Goal: Task Accomplishment & Management: Use online tool/utility

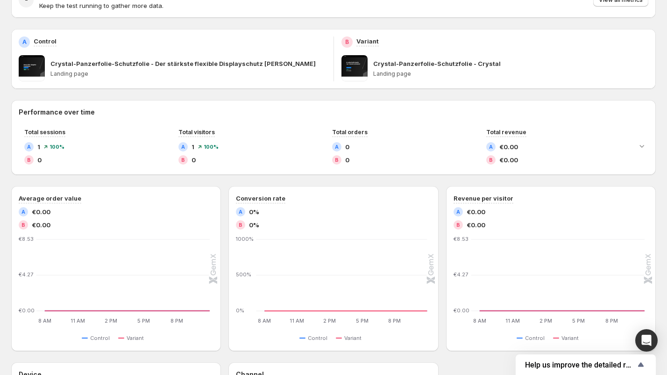
scroll to position [121, 0]
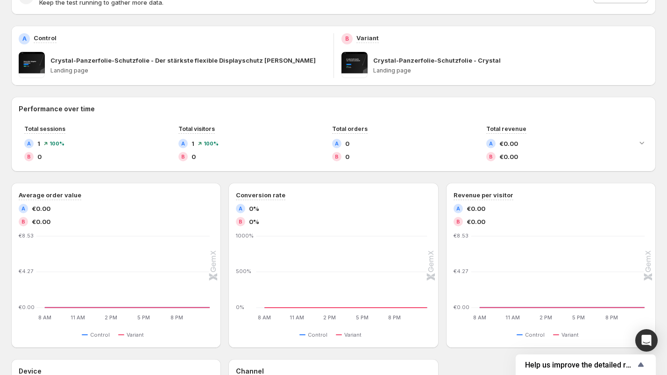
click at [16, 65] on div "A Control Crystal-Panzerfolie-Schutzfolie - Der stärkste flexible Displayschutz…" at bounding box center [172, 56] width 322 height 60
click at [29, 64] on span at bounding box center [32, 65] width 26 height 26
click at [168, 59] on p "Crystal-Panzerfolie-Schutzfolie - Der stärkste flexible Displayschutz [PERSON_N…" at bounding box center [182, 60] width 265 height 9
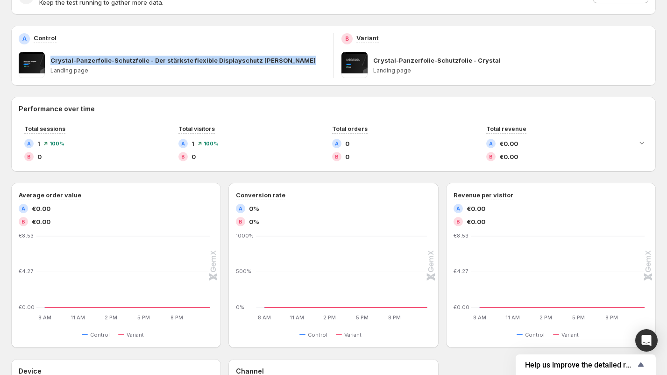
click at [168, 59] on p "Crystal-Panzerfolie-Schutzfolie - Der stärkste flexible Displayschutz [PERSON_N…" at bounding box center [182, 60] width 265 height 9
click at [372, 59] on div "Crystal-Panzerfolie-Schutzfolie - Crystal Landing page" at bounding box center [495, 65] width 307 height 26
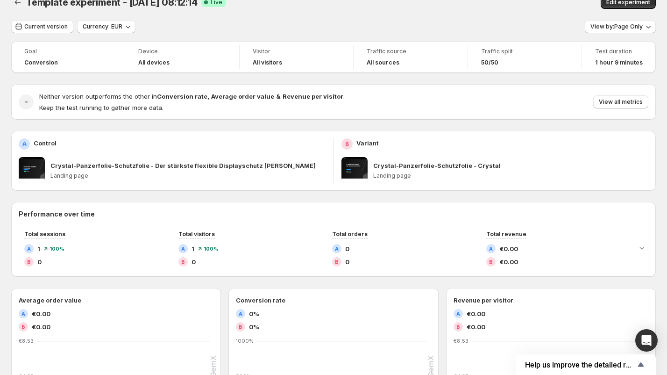
scroll to position [0, 0]
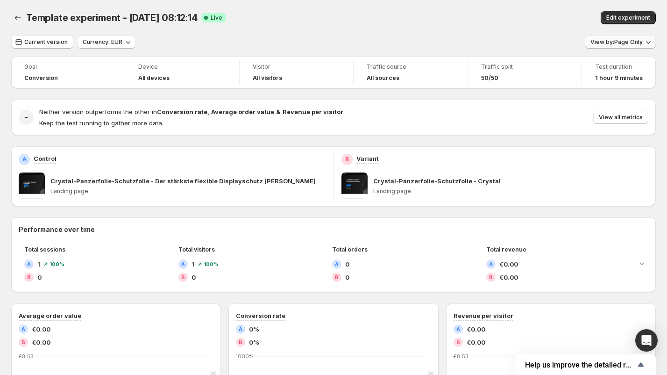
click at [637, 47] on button "View by: Page Only" at bounding box center [620, 42] width 71 height 13
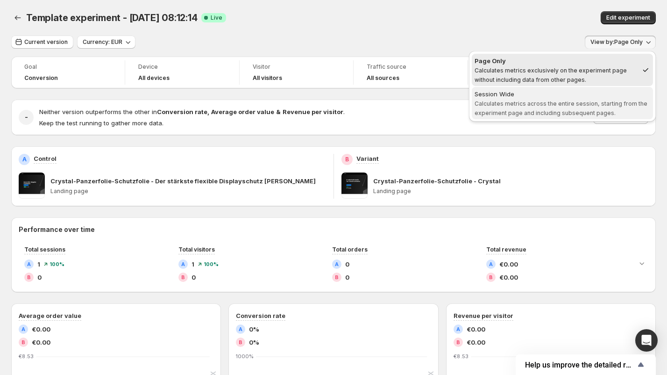
click at [531, 96] on div "Session Wide" at bounding box center [563, 93] width 176 height 9
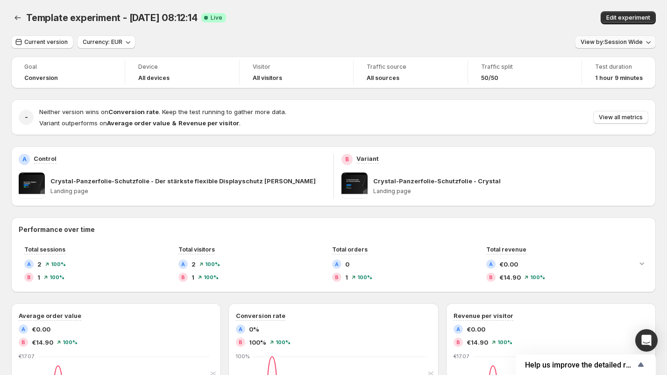
click at [614, 47] on button "View by: Session Wide" at bounding box center [615, 42] width 81 height 13
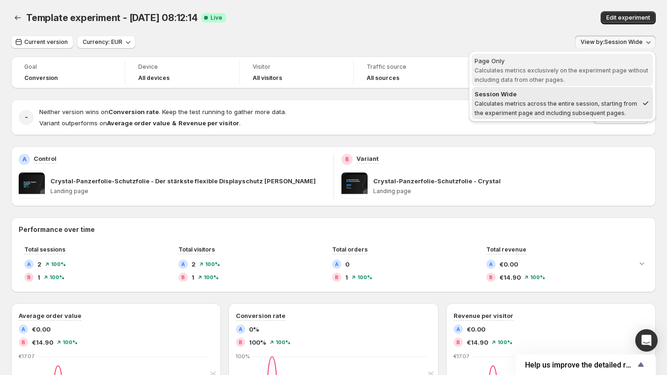
click at [553, 74] on span "Page Only Calculates metrics exclusively on the experiment page without includi…" at bounding box center [563, 70] width 176 height 28
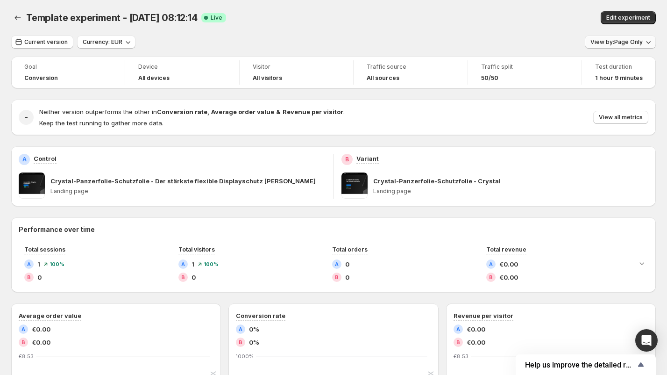
click at [615, 43] on span "View by: Page Only" at bounding box center [617, 41] width 52 height 7
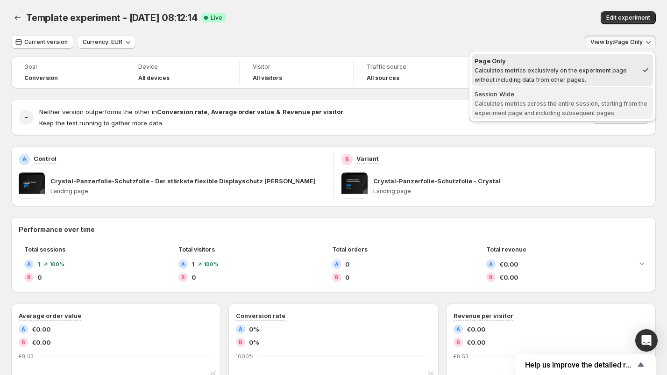
click at [555, 106] on span "Session Wide Calculates metrics across the entire session, starting from the ex…" at bounding box center [563, 102] width 176 height 27
